Goal: Check status: Check status

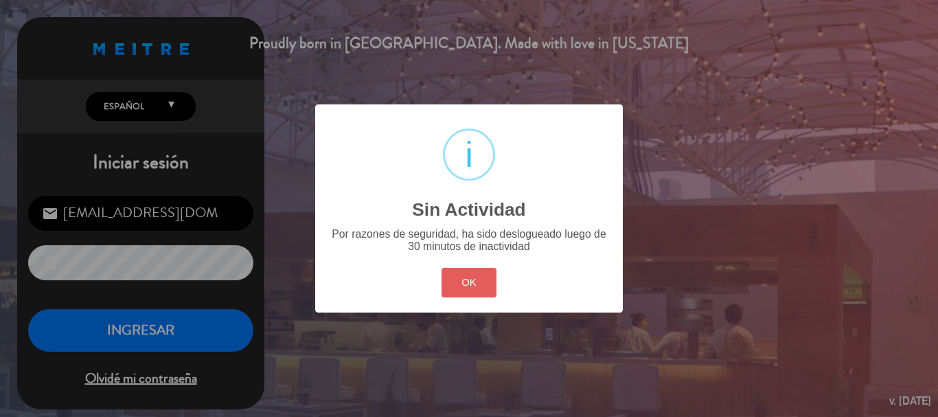
click at [470, 286] on button "OK" at bounding box center [470, 283] width 56 height 30
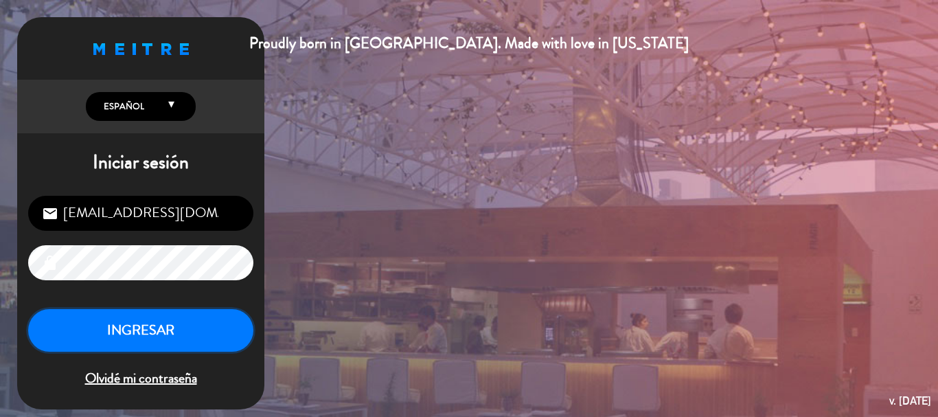
click at [182, 336] on button "INGRESAR" at bounding box center [140, 330] width 225 height 43
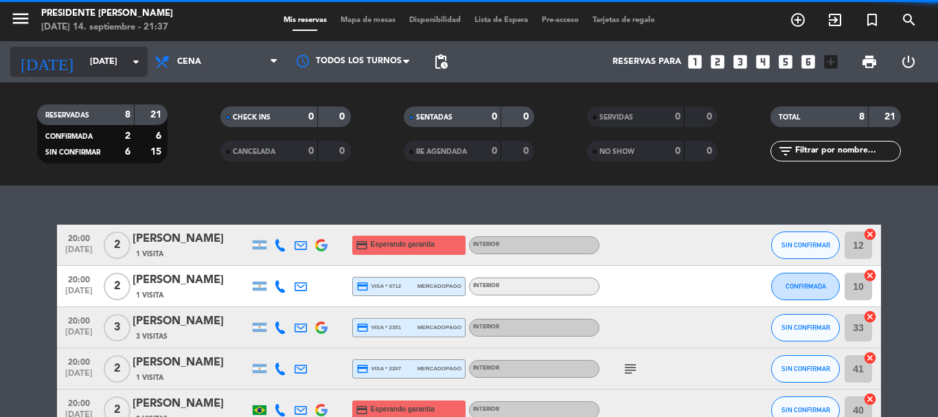
click at [133, 67] on icon "arrow_drop_down" at bounding box center [136, 62] width 16 height 16
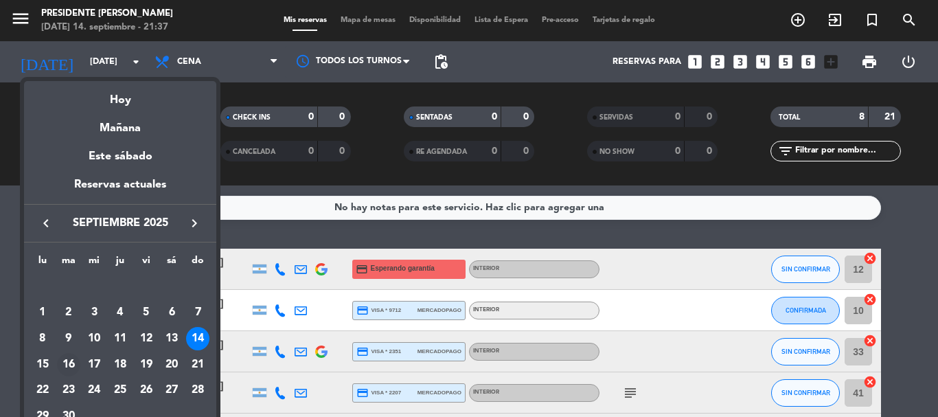
click at [67, 356] on div "16" at bounding box center [68, 364] width 23 height 23
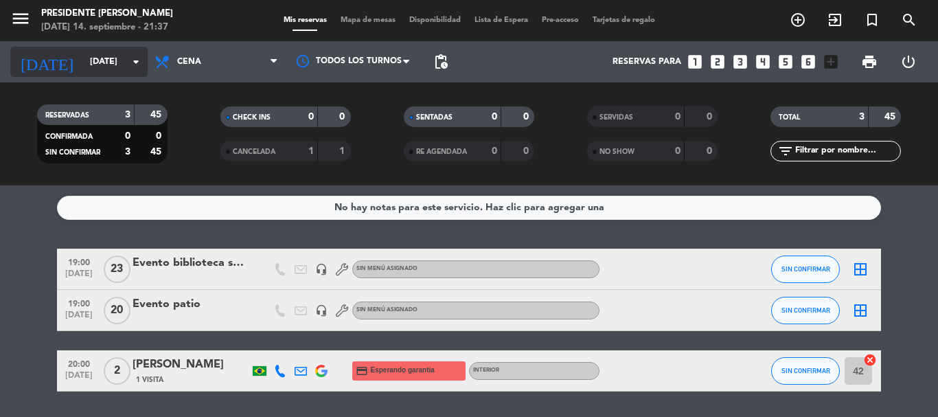
click at [126, 59] on input "[DATE]" at bounding box center [141, 61] width 116 height 23
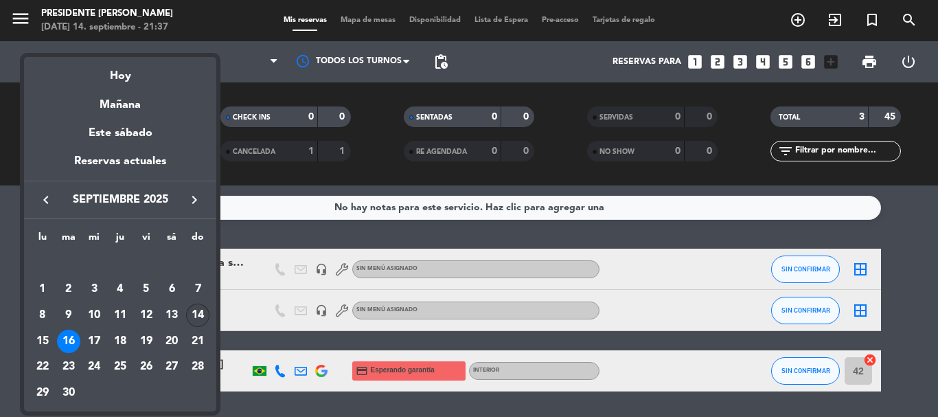
click at [201, 309] on div "14" at bounding box center [197, 315] width 23 height 23
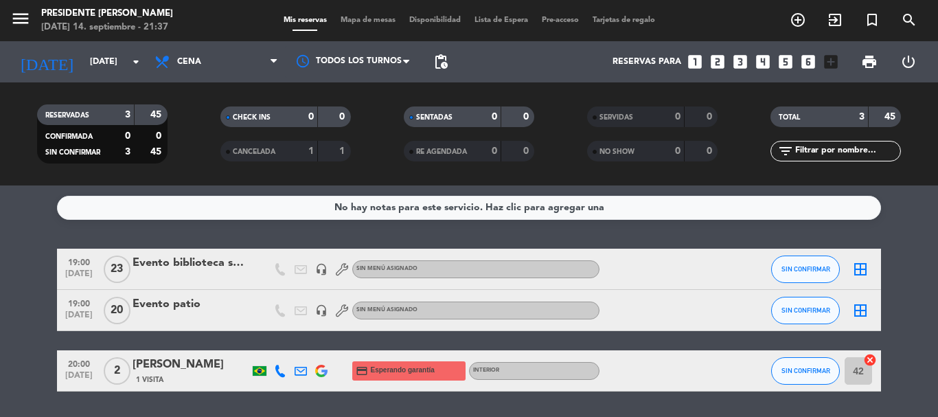
type input "[DATE]"
